Goal: Information Seeking & Learning: Learn about a topic

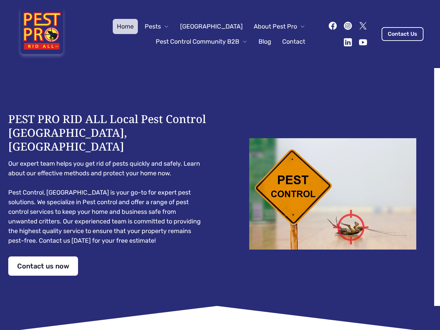
click at [220, 165] on div "PEST PRO RID ALL Local Pest Control [GEOGRAPHIC_DATA], [GEOGRAPHIC_DATA] Our ex…" at bounding box center [220, 194] width 424 height 164
click at [161, 26] on span "Pests" at bounding box center [153, 27] width 16 height 10
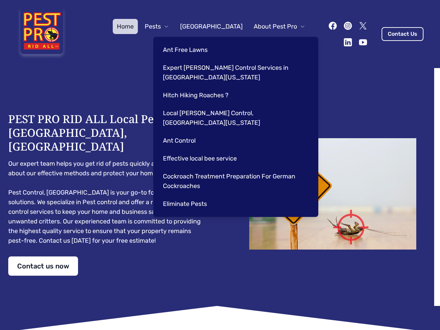
click at [272, 26] on span "About Pest Pro" at bounding box center [275, 27] width 43 height 10
click at [195, 42] on div "Ant Free Lawns Expert [PERSON_NAME] Control Services in [GEOGRAPHIC_DATA] [US_S…" at bounding box center [235, 127] width 165 height 180
